Goal: Task Accomplishment & Management: Use online tool/utility

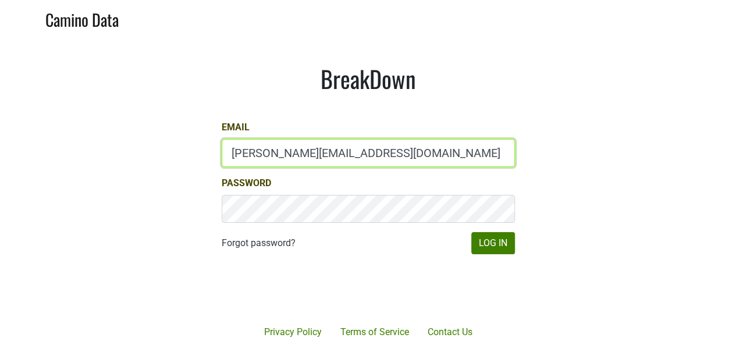
drag, startPoint x: 320, startPoint y: 154, endPoint x: 158, endPoint y: 160, distance: 161.9
click at [159, 160] on main "BreakDown Email [PERSON_NAME][EMAIL_ADDRESS][DOMAIN_NAME] Password Forgot passw…" at bounding box center [368, 160] width 736 height 246
type input "[EMAIL_ADDRESS][DOMAIN_NAME]"
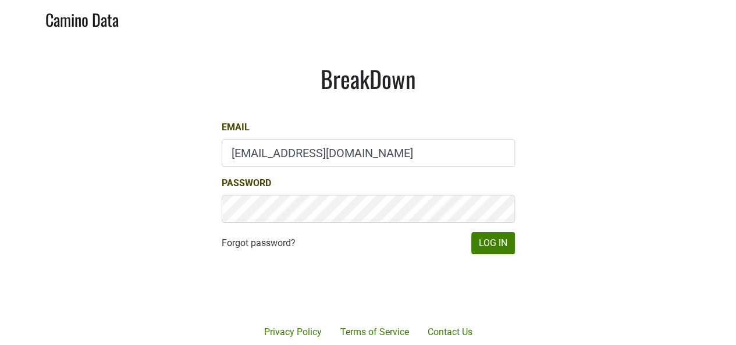
click at [520, 246] on div "BreakDown Email [EMAIL_ADDRESS][DOMAIN_NAME] Password Forgot password? Log In" at bounding box center [368, 160] width 349 height 246
click at [502, 232] on button "Log In" at bounding box center [494, 243] width 44 height 22
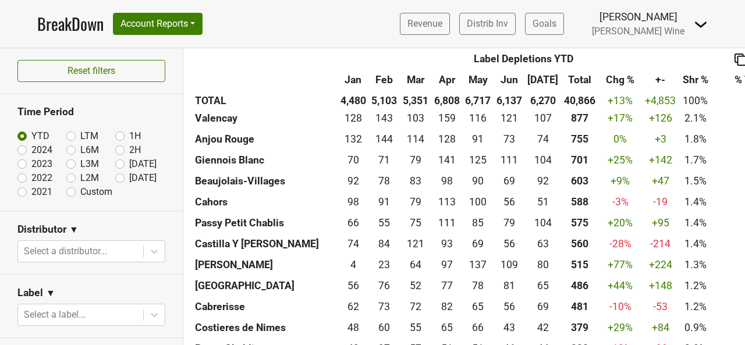
scroll to position [1455, 0]
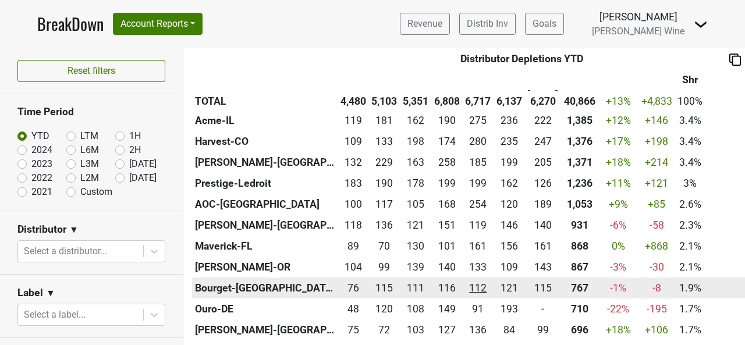
scroll to position [990, 0]
